Goal: Find specific page/section: Find specific page/section

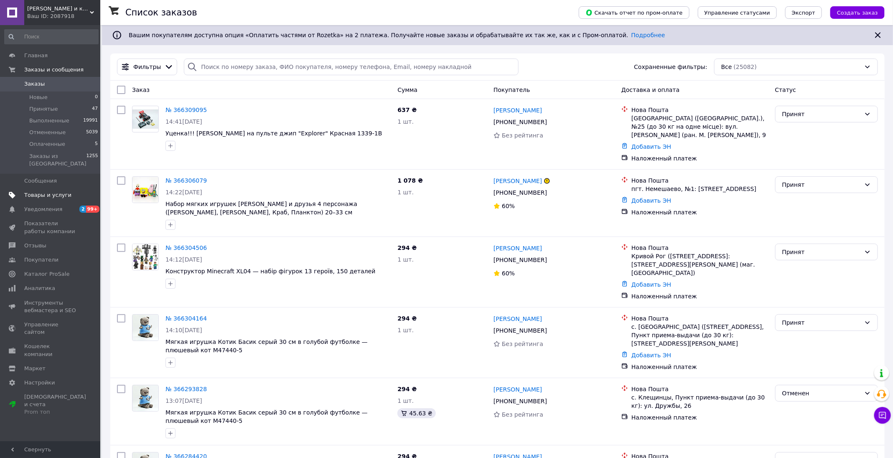
click at [30, 191] on span "Товары и услуги" at bounding box center [47, 195] width 47 height 8
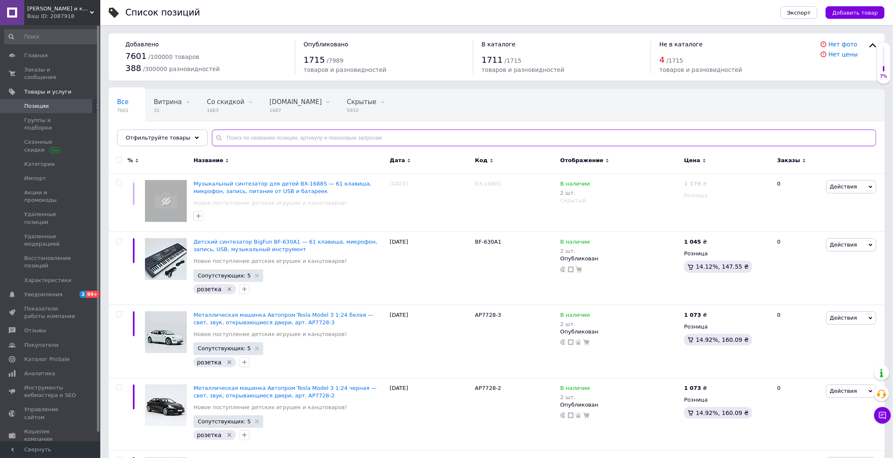
click at [289, 137] on input "text" at bounding box center [544, 138] width 665 height 17
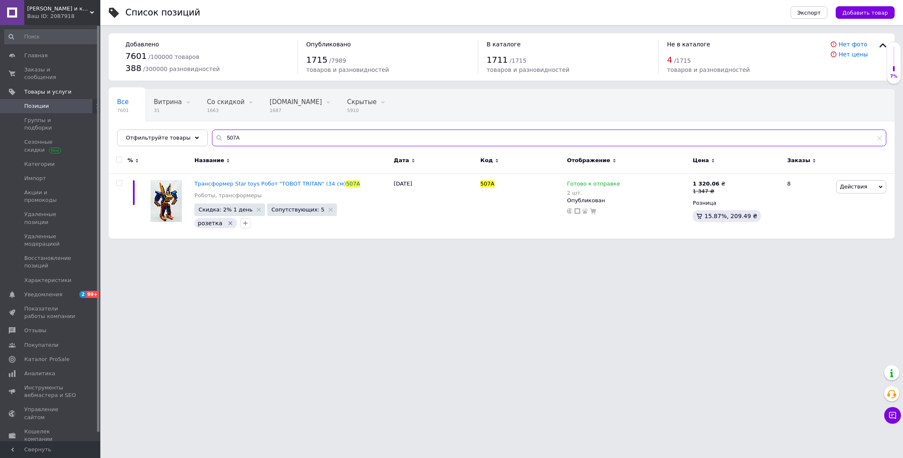
type input "507A"
drag, startPoint x: 474, startPoint y: 182, endPoint x: 482, endPoint y: 187, distance: 9.3
click at [499, 191] on div "Трансформер Star toys Робот "TOBOT TRITAN" (34 см) 507A Роботы, трансформеры Ск…" at bounding box center [502, 205] width 786 height 65
copy div "507A"
